Goal: Task Accomplishment & Management: Manage account settings

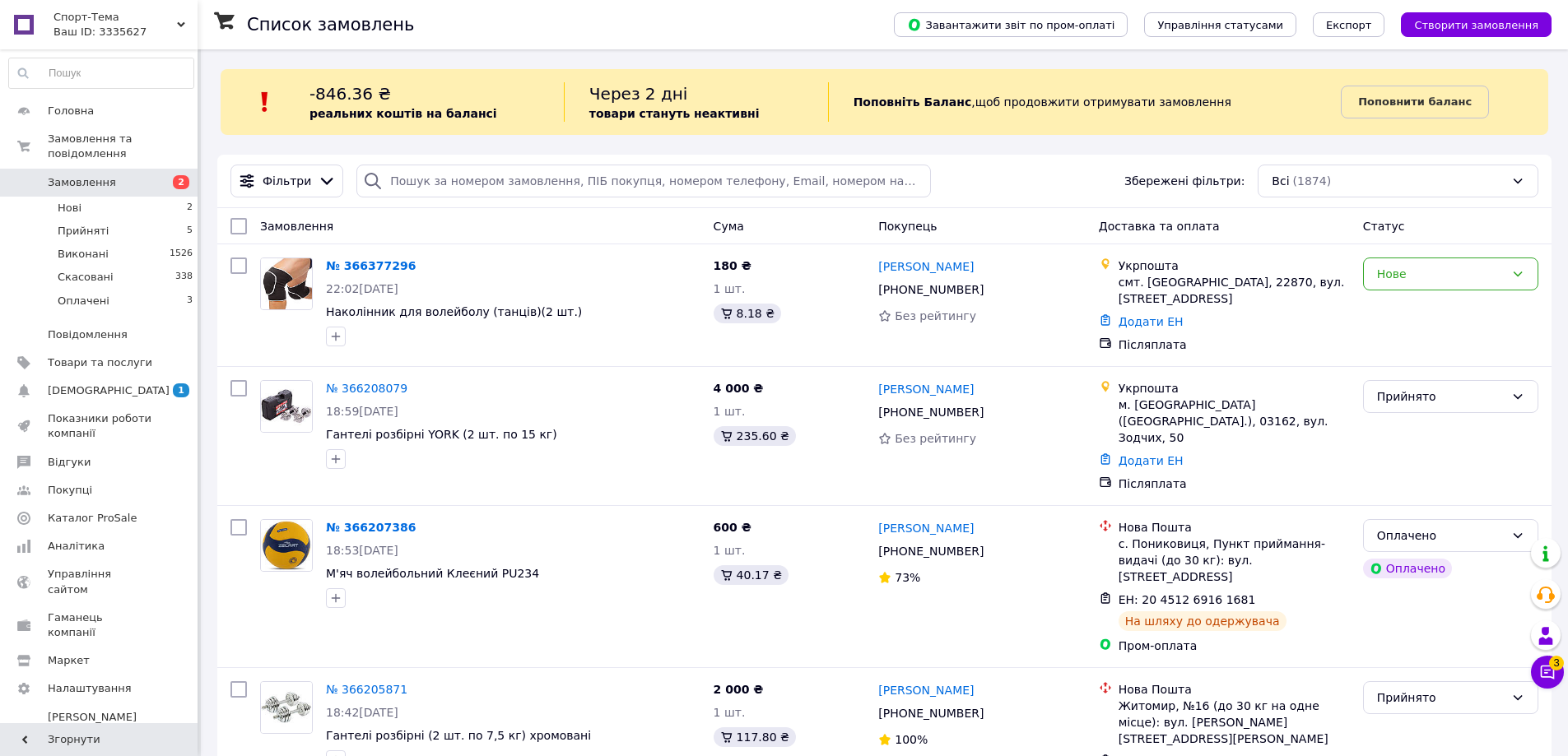
click at [78, 175] on span "Замовлення" at bounding box center [82, 182] width 68 height 14
click at [1548, 670] on icon at bounding box center [1547, 671] width 16 height 16
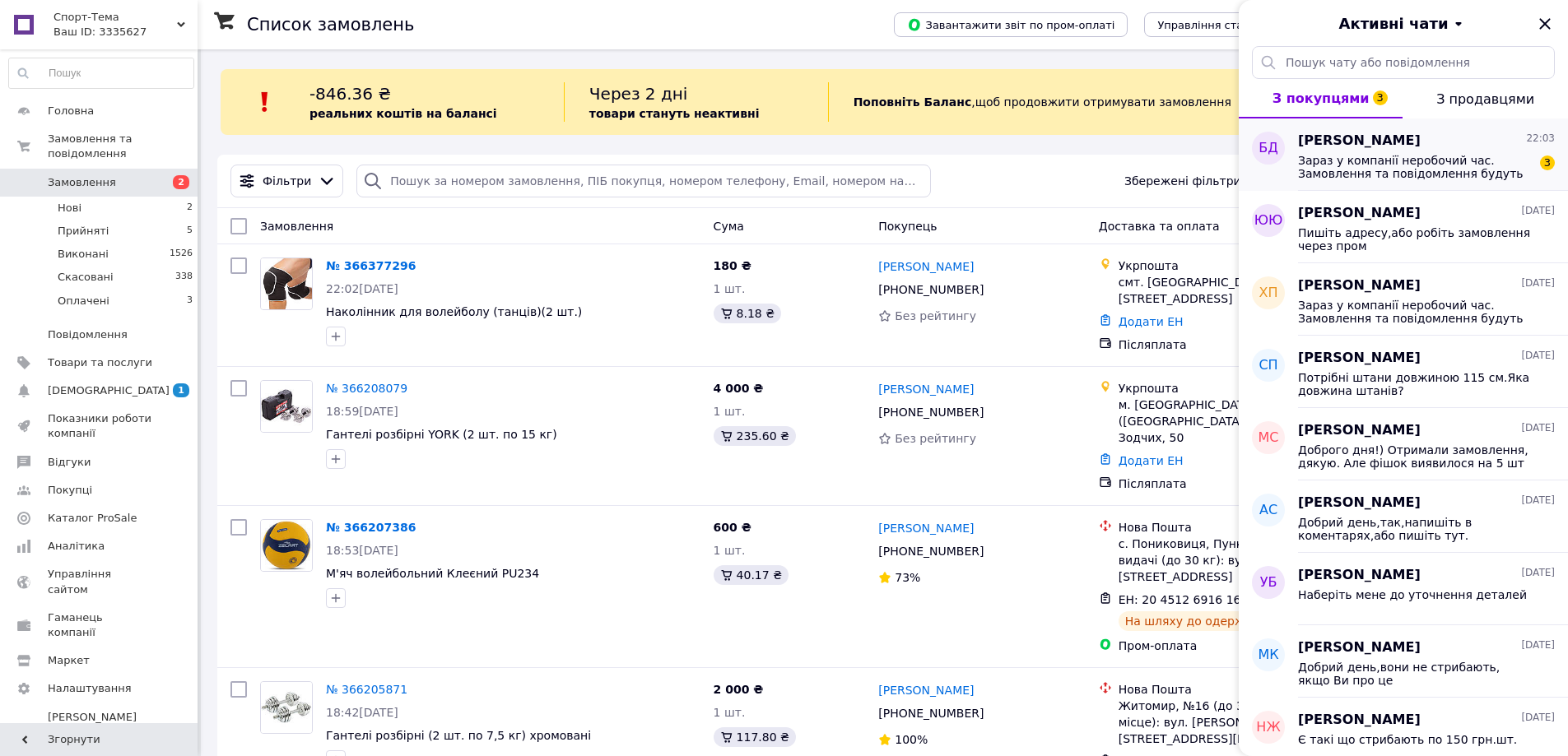
click at [1387, 141] on span "[PERSON_NAME]" at bounding box center [1360, 141] width 123 height 19
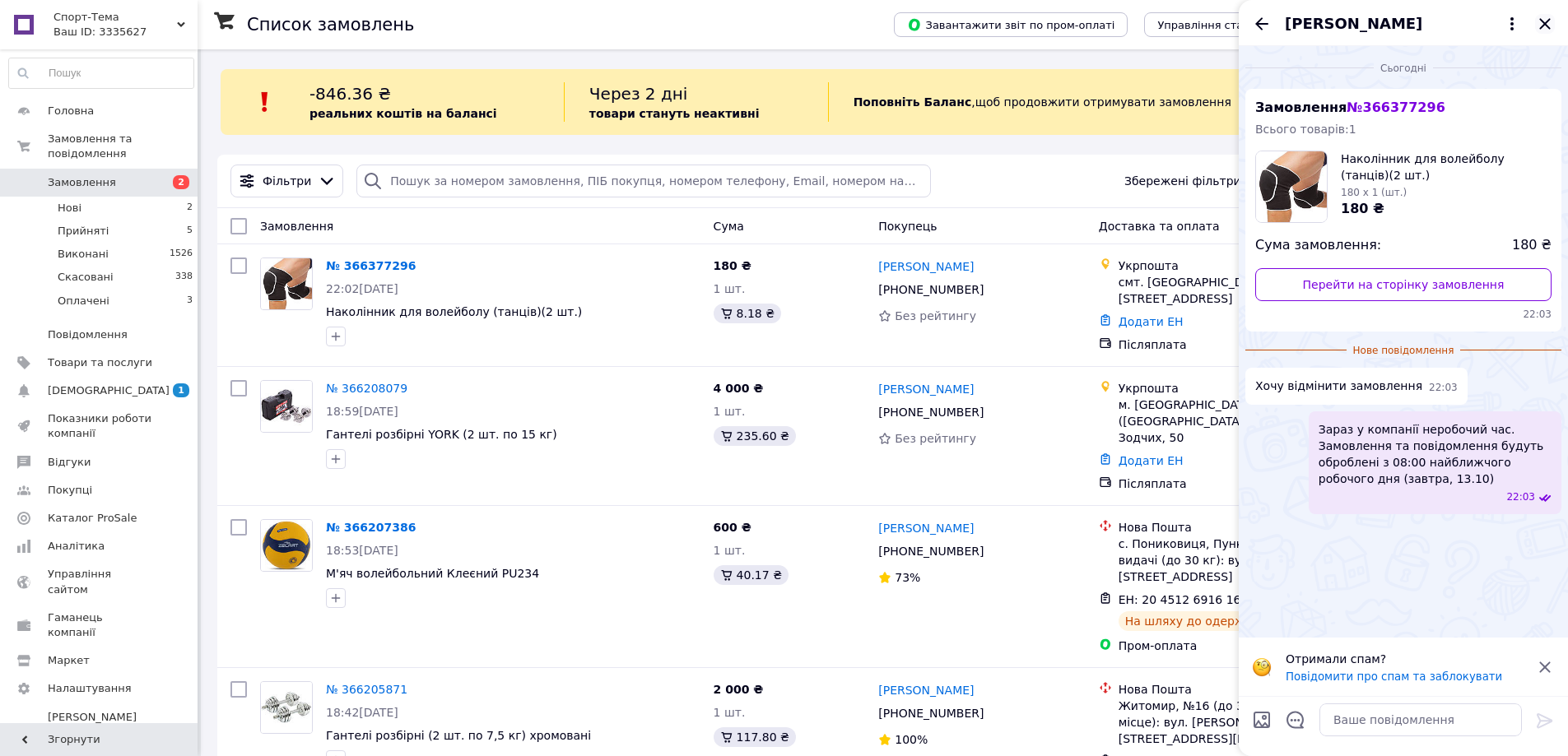
click at [1546, 25] on icon "Закрити" at bounding box center [1544, 23] width 11 height 11
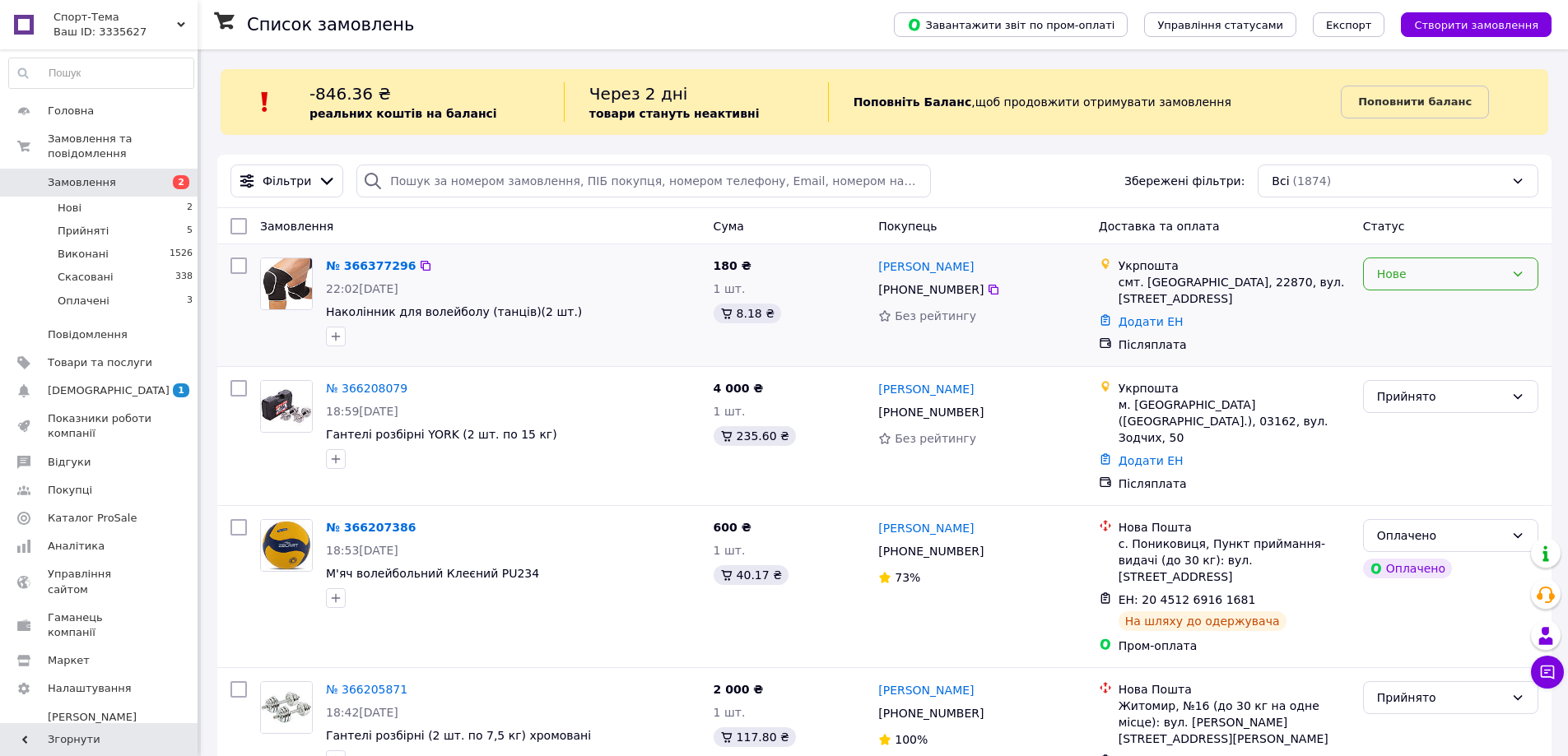
click at [1519, 273] on icon at bounding box center [1518, 274] width 13 height 13
click at [1402, 369] on li "Скасовано" at bounding box center [1451, 369] width 174 height 30
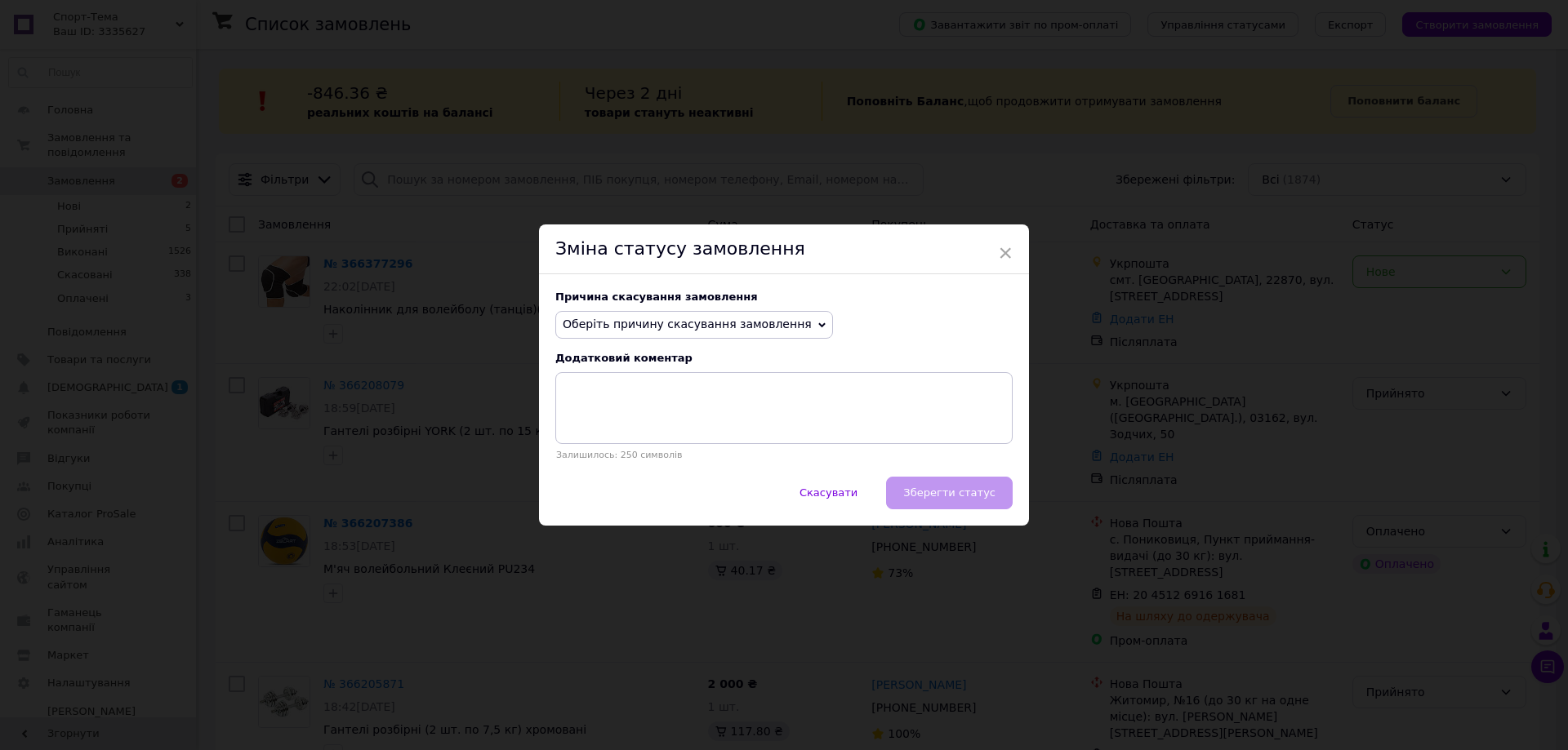
click at [819, 322] on icon at bounding box center [823, 326] width 8 height 8
click at [652, 429] on li "На прохання покупця" at bounding box center [694, 425] width 276 height 23
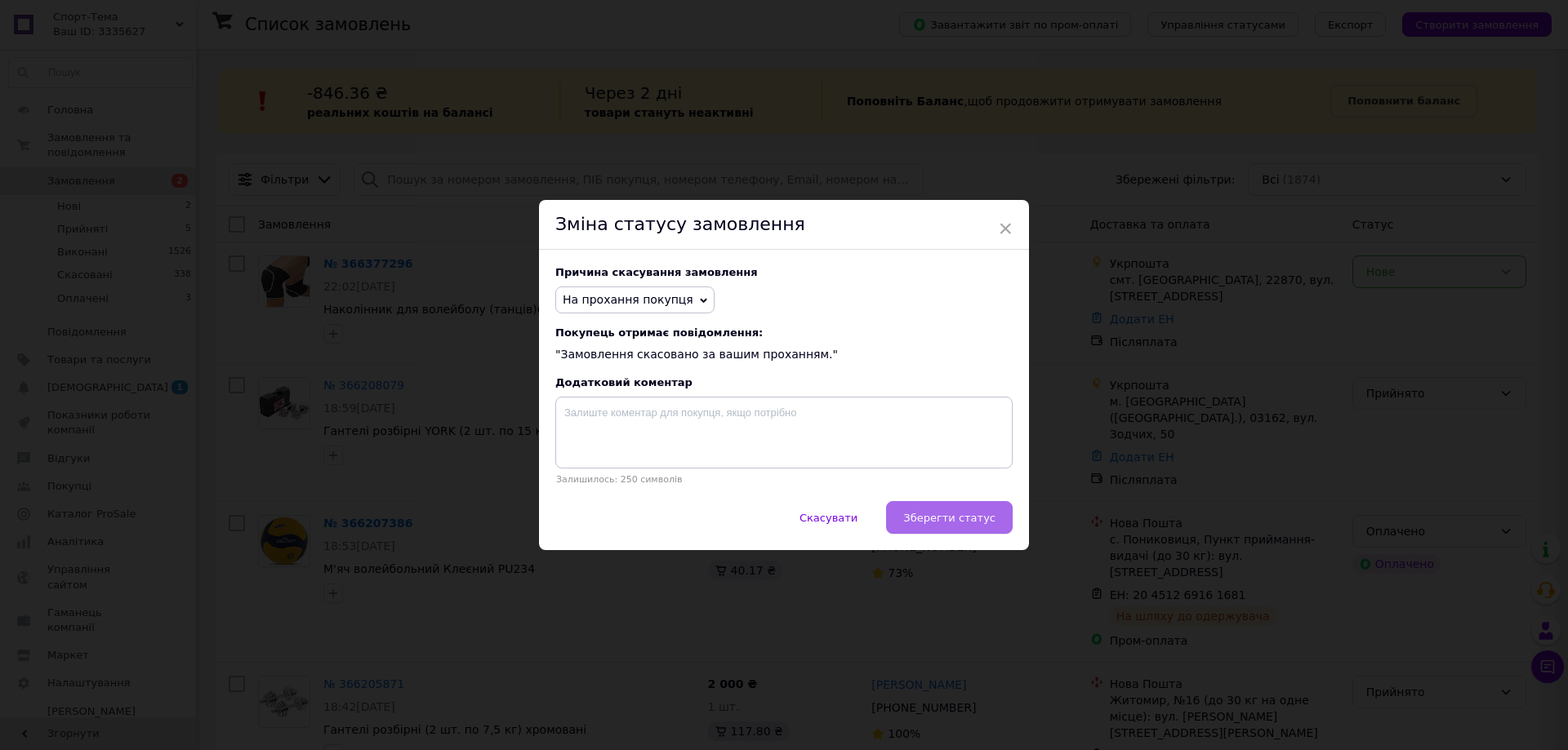
click at [932, 521] on span "Зберегти статус" at bounding box center [949, 517] width 92 height 12
